Goal: Information Seeking & Learning: Learn about a topic

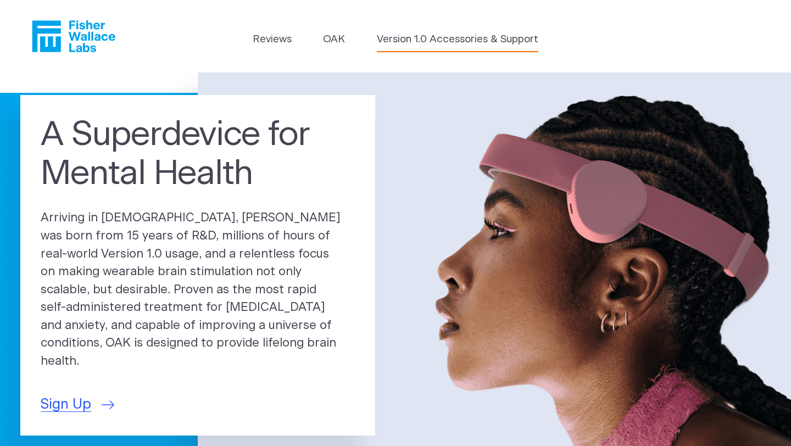
click at [436, 41] on link "Version 1.0 Accessories & Support" at bounding box center [457, 39] width 161 height 15
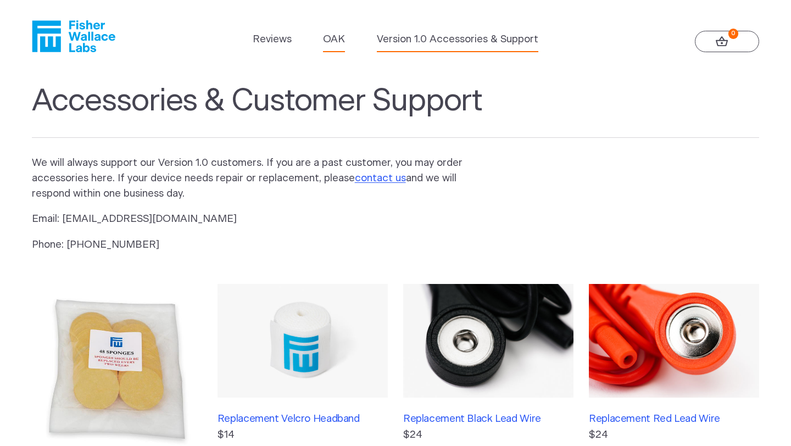
click at [336, 41] on link "OAK" at bounding box center [334, 39] width 22 height 15
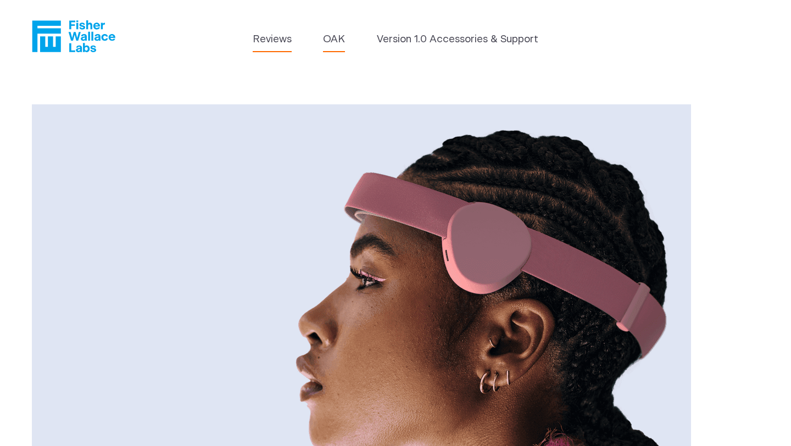
click at [279, 43] on link "Reviews" at bounding box center [272, 39] width 39 height 15
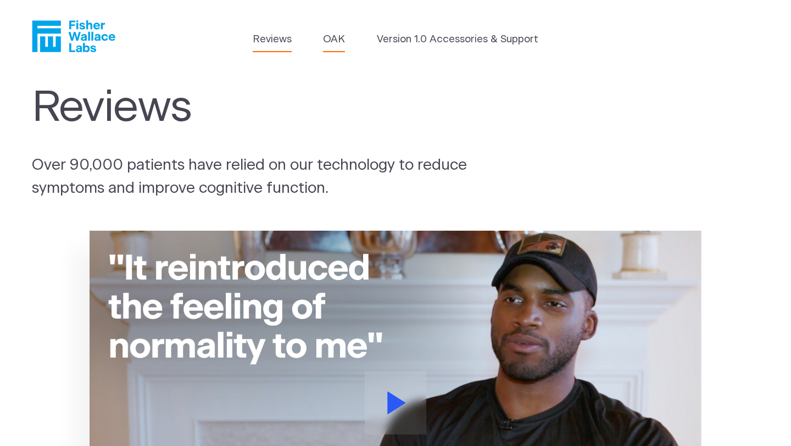
click at [332, 36] on link "OAK" at bounding box center [334, 39] width 22 height 15
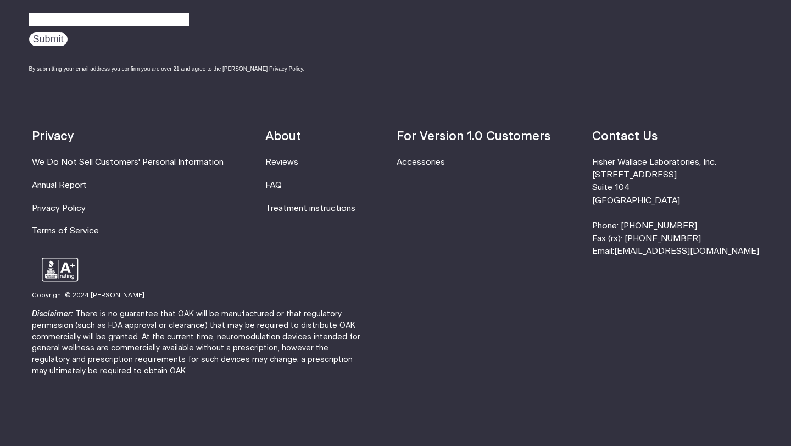
scroll to position [1947, 0]
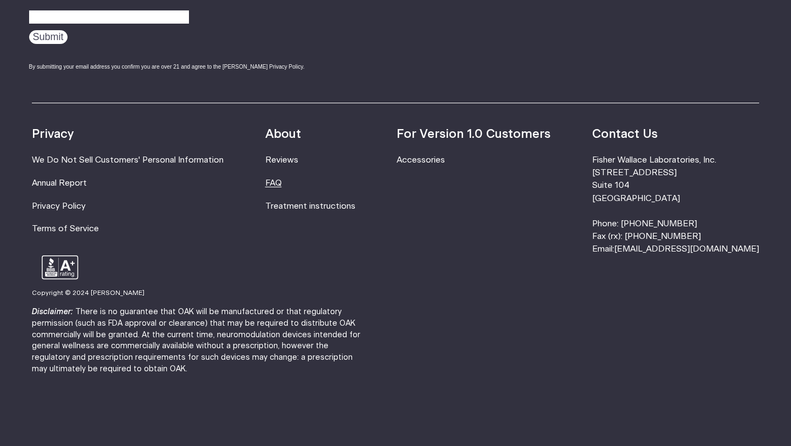
click at [282, 183] on link "FAQ" at bounding box center [273, 183] width 16 height 8
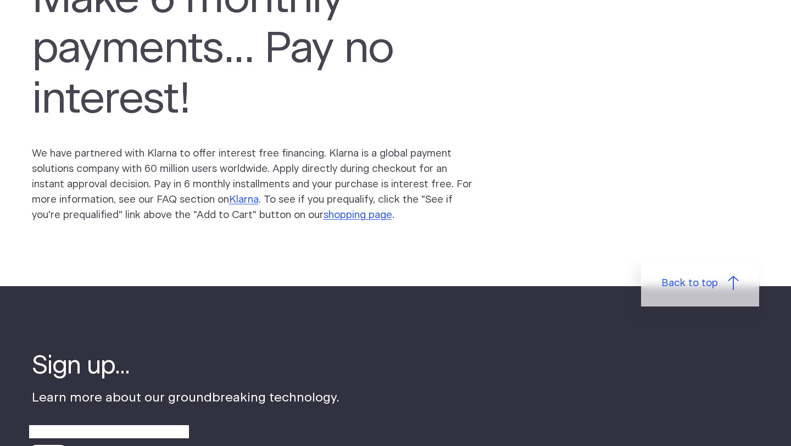
scroll to position [160, 0]
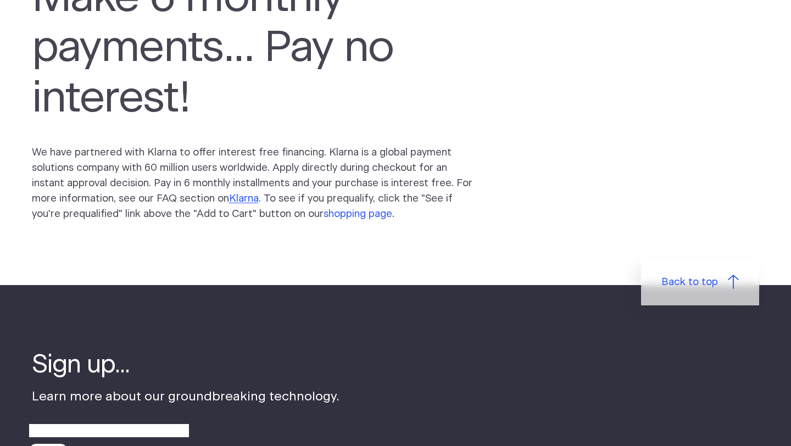
click at [341, 209] on link "shopping page" at bounding box center [358, 214] width 69 height 10
